Goal: Transaction & Acquisition: Book appointment/travel/reservation

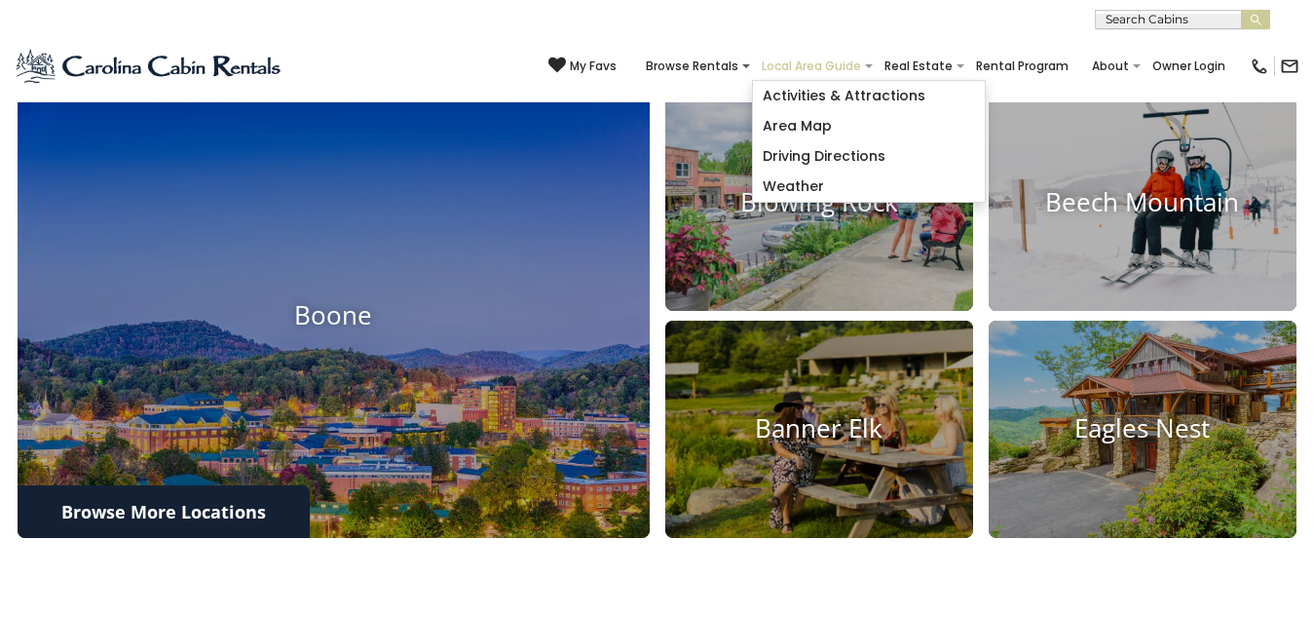
scroll to position [672, 0]
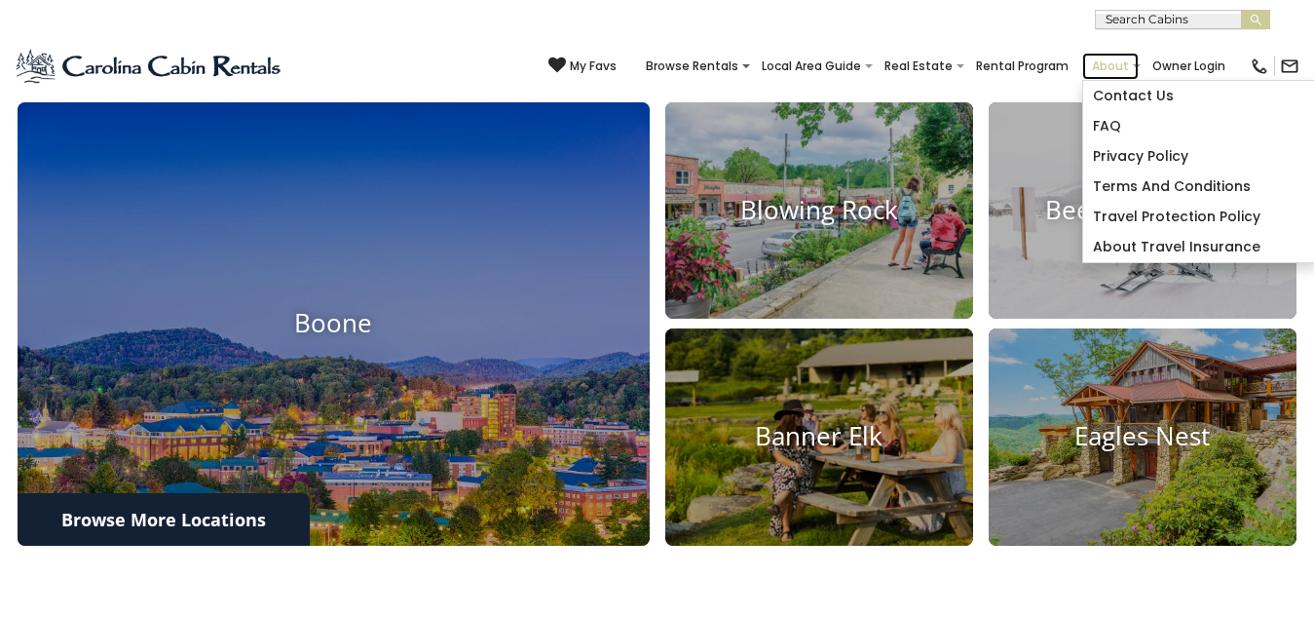
click at [1082, 53] on link "About" at bounding box center [1110, 66] width 56 height 27
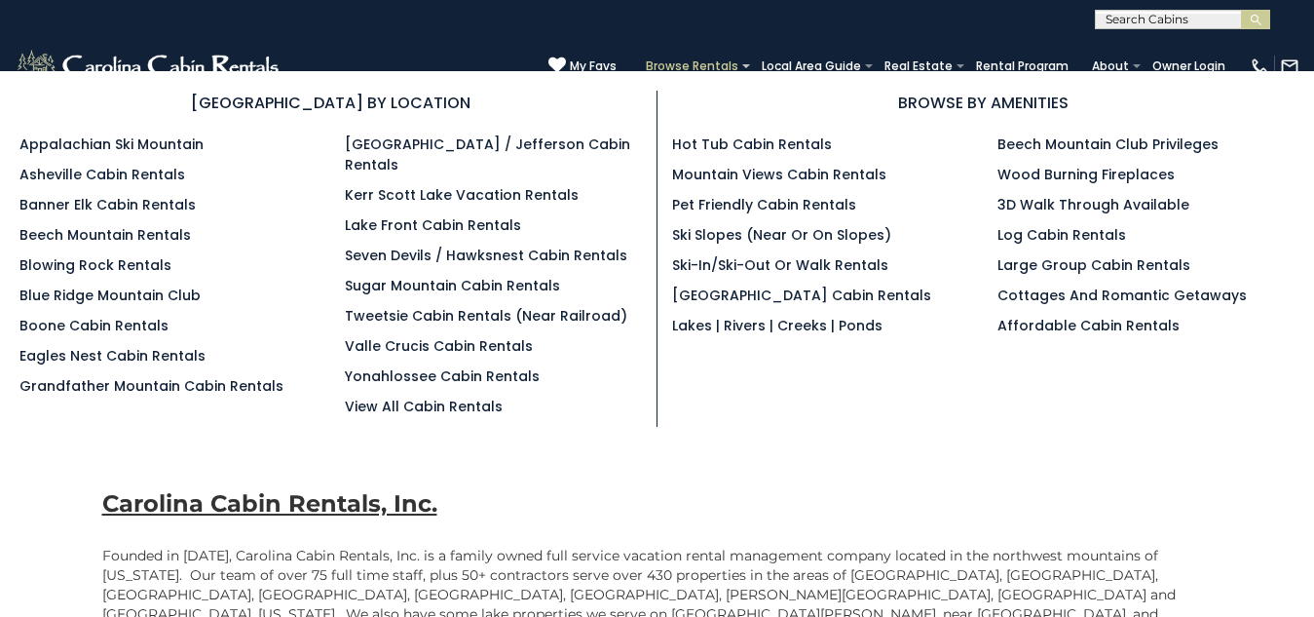
scroll to position [2, 0]
click at [636, 53] on link "Browse Rentals" at bounding box center [692, 66] width 112 height 27
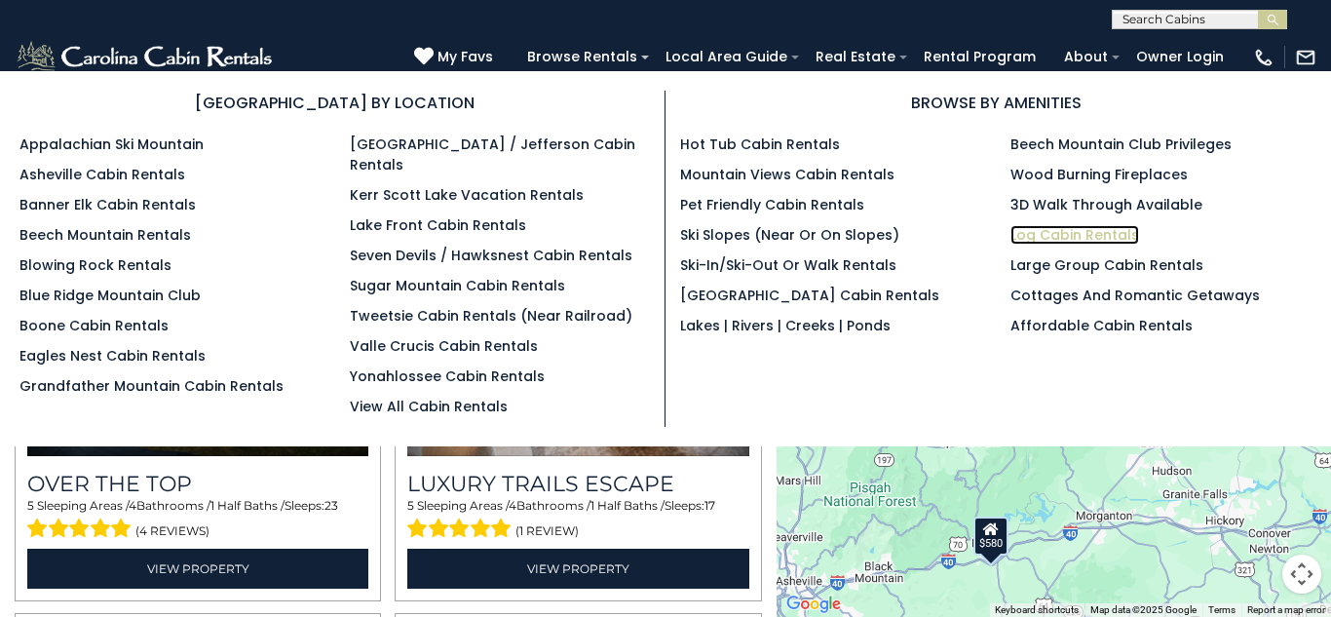
click at [1015, 229] on link "Log Cabin Rentals" at bounding box center [1074, 234] width 129 height 19
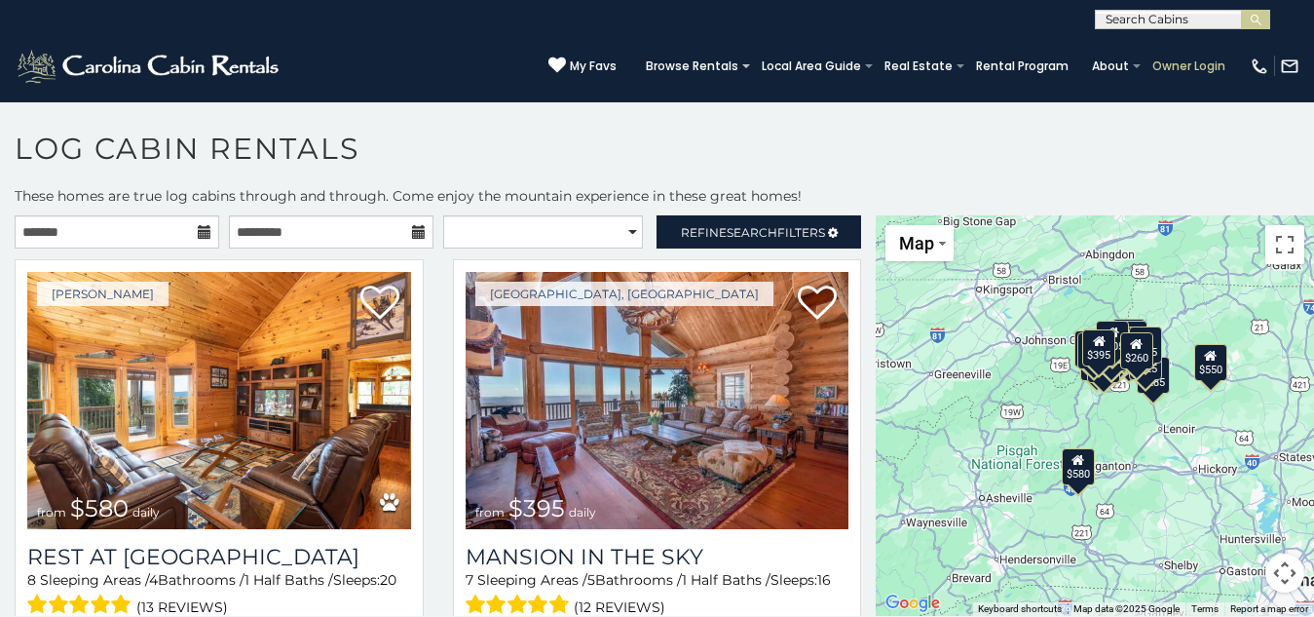
scroll to position [11, 0]
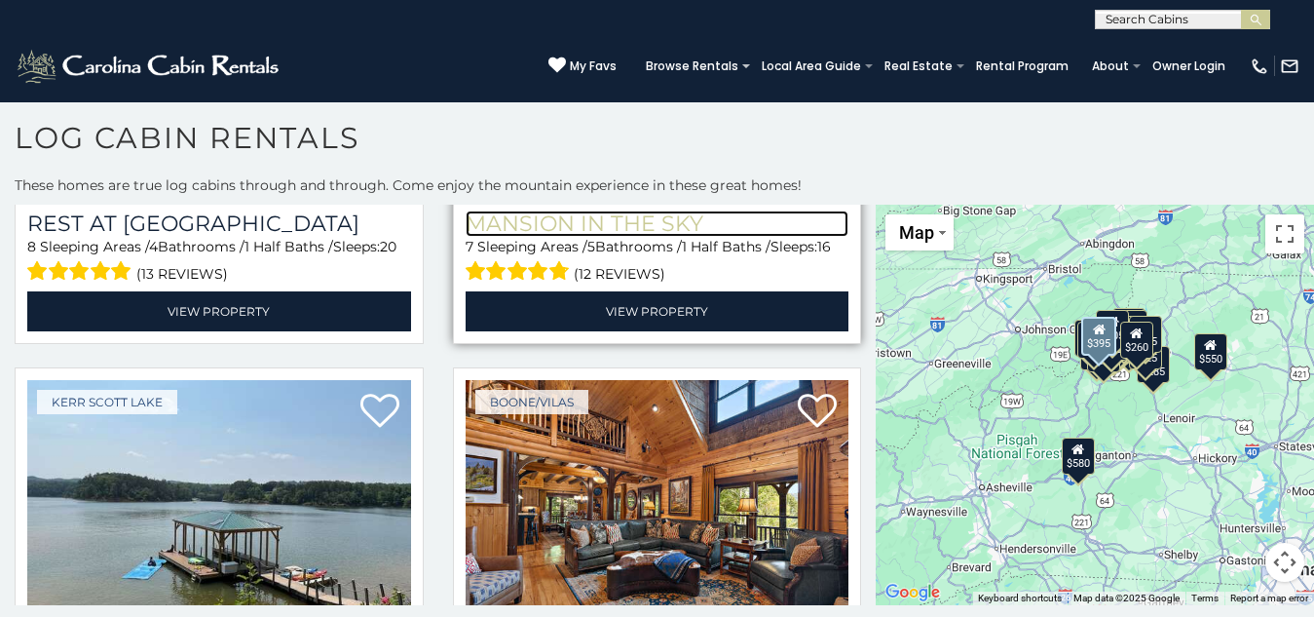
click at [499, 212] on h3 "Mansion In The Sky" at bounding box center [658, 223] width 384 height 26
